Goal: Navigation & Orientation: Understand site structure

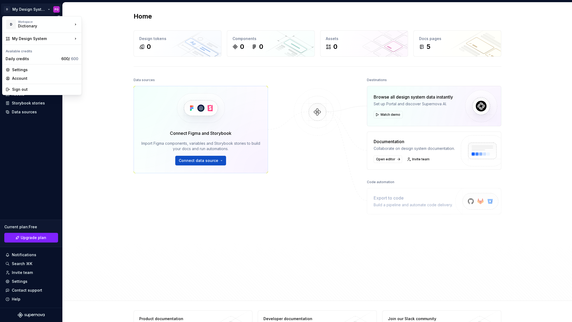
click at [36, 9] on html "D My Design System PG Home Documentation Analytics Code automation Design syste…" at bounding box center [286, 161] width 572 height 322
click at [95, 51] on div "Manage design systems" at bounding box center [118, 50] width 56 height 5
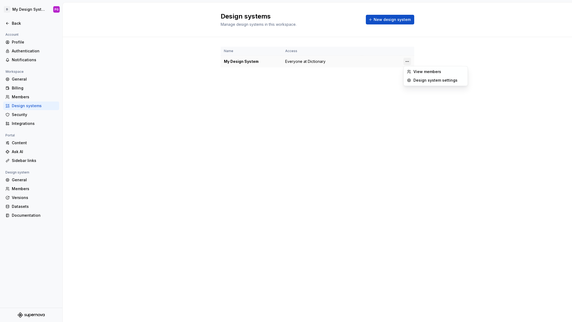
click at [406, 61] on html "D My Design System PG Back Account Profile Authentication Notifications Workspa…" at bounding box center [286, 161] width 572 height 322
click at [419, 81] on div "Design system settings" at bounding box center [438, 80] width 51 height 5
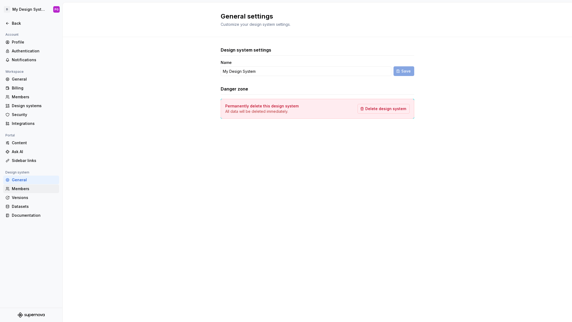
click at [23, 187] on div "Members" at bounding box center [34, 188] width 45 height 5
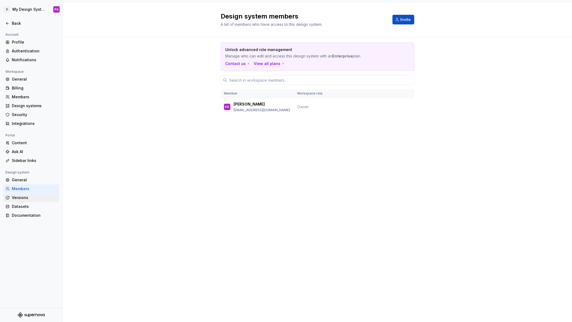
click at [20, 197] on div "Versions" at bounding box center [34, 197] width 45 height 5
